Goal: Information Seeking & Learning: Learn about a topic

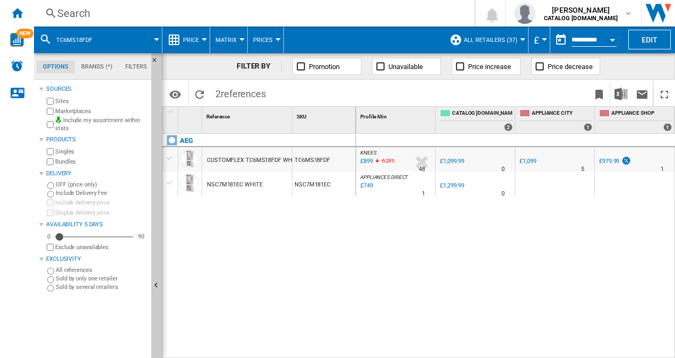
click at [235, 3] on div "Search Search 0 [PERSON_NAME] CATALOG [DOMAIN_NAME] CATALOG [DOMAIN_NAME] My se…" at bounding box center [354, 13] width 641 height 27
click at [186, 11] on div "Search" at bounding box center [252, 13] width 390 height 15
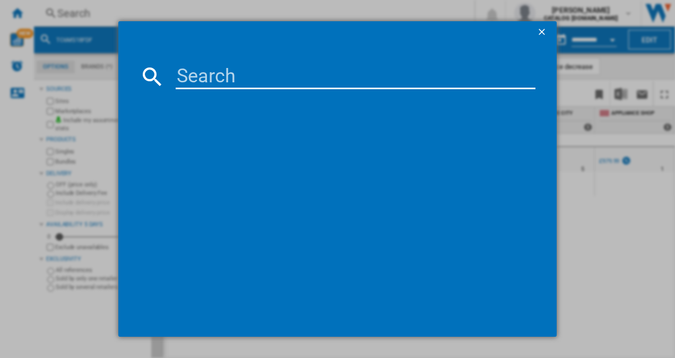
click at [195, 80] on input at bounding box center [356, 76] width 361 height 25
type input "RMB954E9VX"
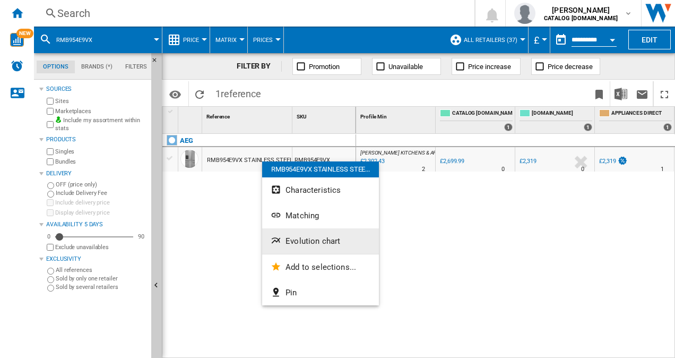
click at [308, 243] on span "Evolution chart" at bounding box center [313, 241] width 55 height 10
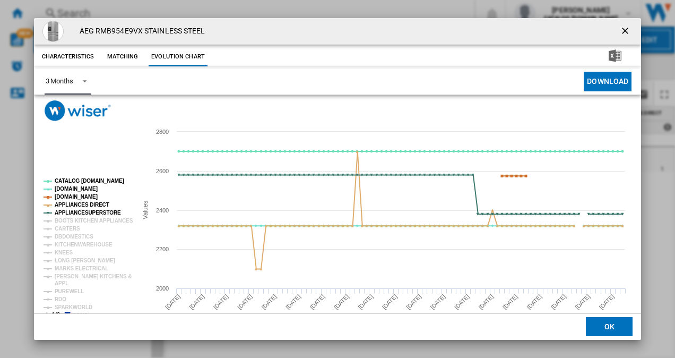
click at [79, 83] on span "Product popup" at bounding box center [81, 80] width 13 height 10
click at [77, 103] on md-option "6 Months" at bounding box center [73, 107] width 72 height 25
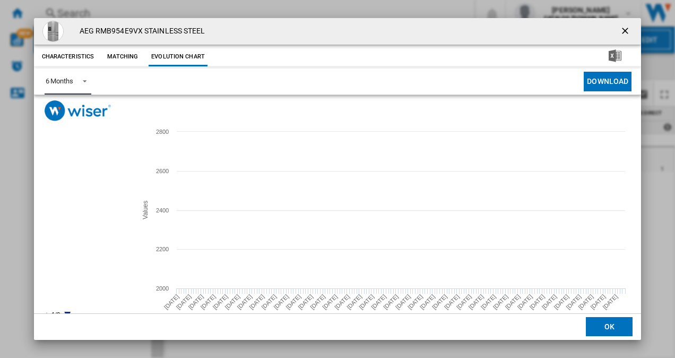
scroll to position [20, 0]
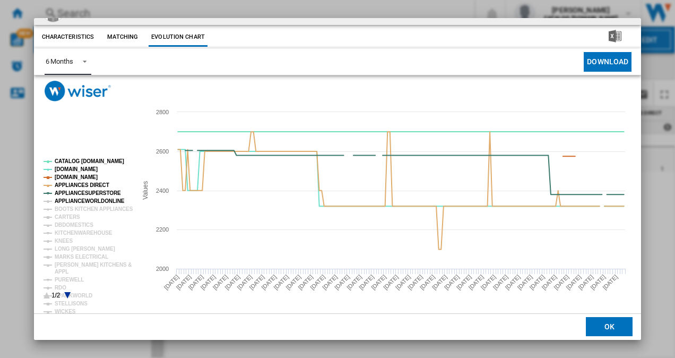
click at [77, 202] on tspan "APPLIANCEWORLDONLINE" at bounding box center [90, 201] width 70 height 6
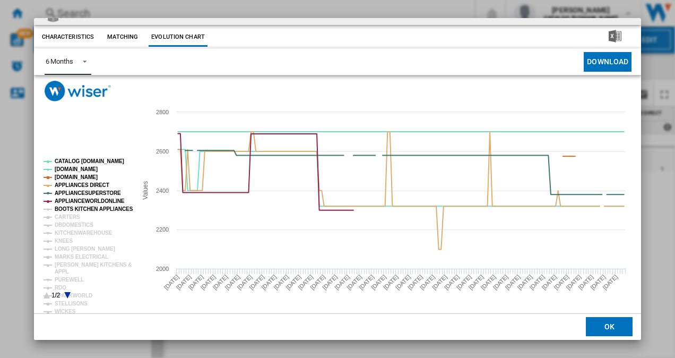
click at [77, 209] on tspan "BOOTS KITCHEN APPLIANCES" at bounding box center [94, 209] width 79 height 6
click at [67, 294] on icon "Product popup" at bounding box center [67, 295] width 6 height 6
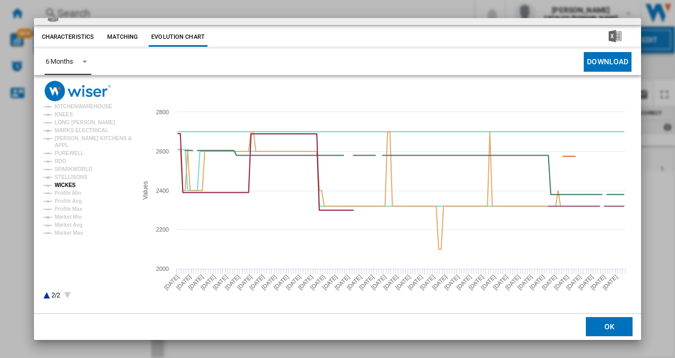
click at [67, 184] on tspan "WICKES" at bounding box center [65, 185] width 21 height 6
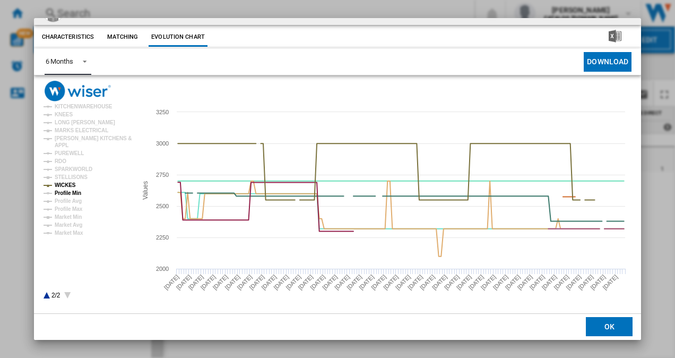
click at [71, 192] on tspan "Profile Min" at bounding box center [68, 193] width 27 height 6
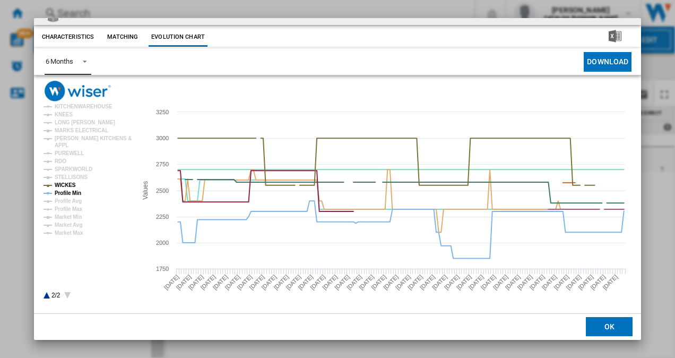
click at [71, 192] on tspan "Profile Min" at bounding box center [68, 193] width 27 height 6
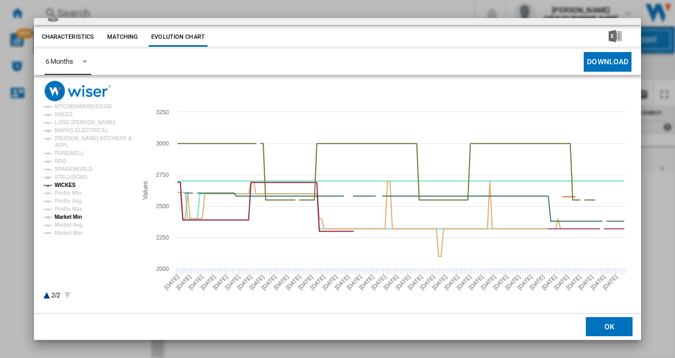
click at [74, 215] on tspan "Market Min" at bounding box center [68, 217] width 27 height 6
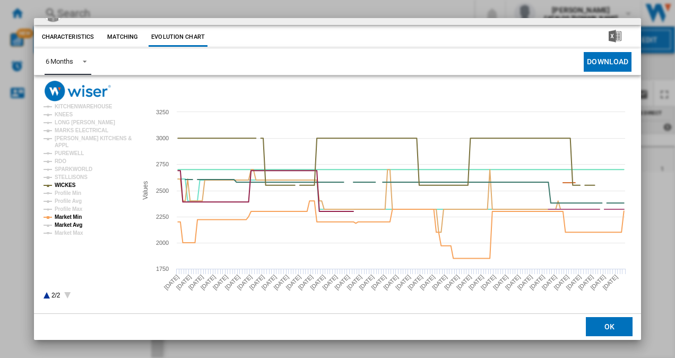
click at [74, 222] on tspan "Market Avg" at bounding box center [69, 225] width 28 height 6
click at [45, 295] on icon "Product popup" at bounding box center [47, 295] width 6 height 6
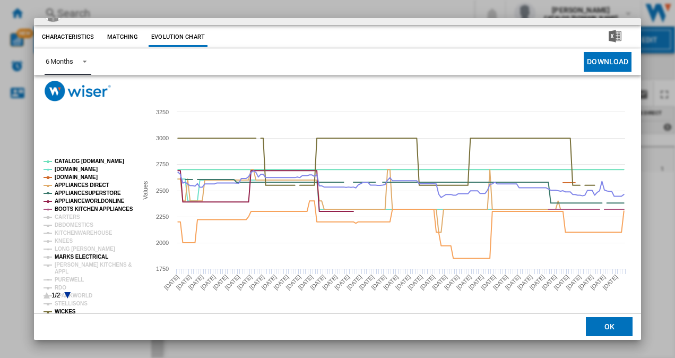
click at [92, 255] on tspan "MARKS ELECTRICAL" at bounding box center [82, 257] width 54 height 6
